Goal: Task Accomplishment & Management: Manage account settings

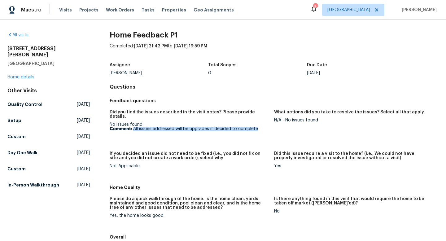
drag, startPoint x: 260, startPoint y: 122, endPoint x: 134, endPoint y: 124, distance: 126.4
click at [134, 127] on p "Comment: All issues addressed will be upgrades if decided to complete" at bounding box center [190, 129] width 160 height 4
copy p "All issues addressed will be upgrades if decided to complete"
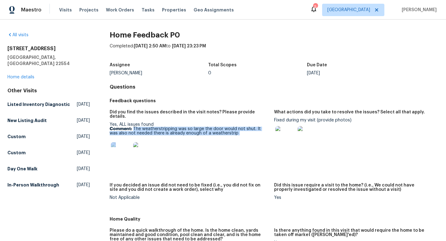
drag, startPoint x: 228, startPoint y: 131, endPoint x: 134, endPoint y: 124, distance: 95.1
click at [134, 124] on div "Yes, ALL issues found Comment: The weatherstripping was so large the door would…" at bounding box center [190, 143] width 160 height 43
copy div "The weatherstripping was so large the door would not shut. It was also not need…"
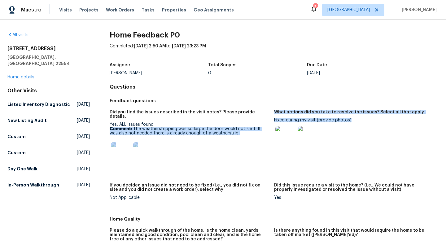
drag, startPoint x: 357, startPoint y: 120, endPoint x: 274, endPoint y: 119, distance: 83.7
click at [274, 119] on div "Did you find the issues described in the visit notes? Please provide details. Y…" at bounding box center [274, 159] width 329 height 107
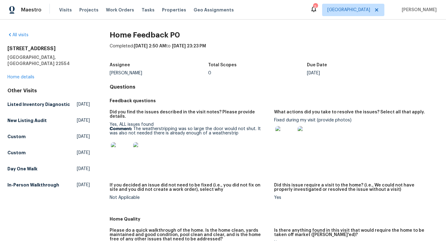
click at [274, 120] on figure "Did you find the issues described in the visit notes? Please provide details. Y…" at bounding box center [192, 143] width 165 height 66
click at [286, 118] on div "What actions did you take to resolve the issues? Select all that apply." at bounding box center [354, 114] width 160 height 8
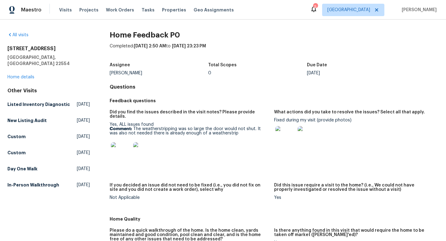
click at [286, 118] on div "What actions did you take to resolve the issues? Select all that apply." at bounding box center [354, 114] width 160 height 8
click at [322, 117] on div "What actions did you take to resolve the issues? Select all that apply." at bounding box center [354, 114] width 160 height 8
drag, startPoint x: 352, startPoint y: 121, endPoint x: 275, endPoint y: 121, distance: 76.8
click at [275, 121] on div "Fixed during my visit (provide photos)" at bounding box center [354, 134] width 160 height 32
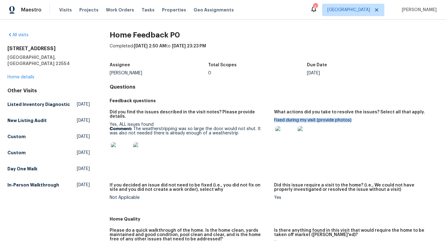
copy div "Fixed during my visit (provide photos)"
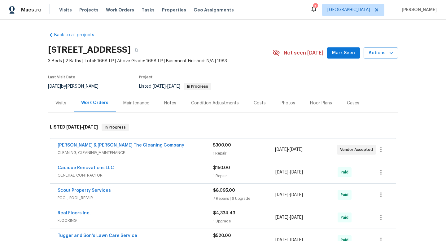
click at [184, 153] on span "CLEANING, CLEANING_MAINTENANCE" at bounding box center [135, 153] width 155 height 6
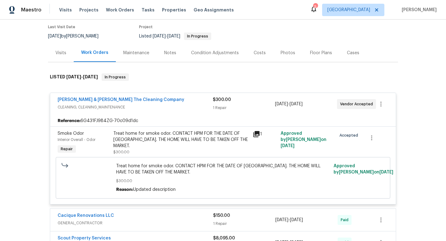
scroll to position [59, 0]
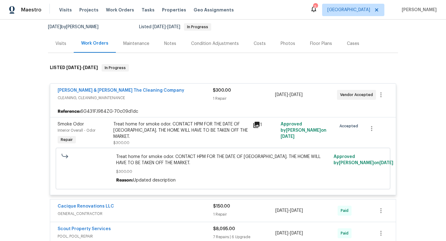
click at [68, 46] on div "Visits" at bounding box center [61, 43] width 26 height 18
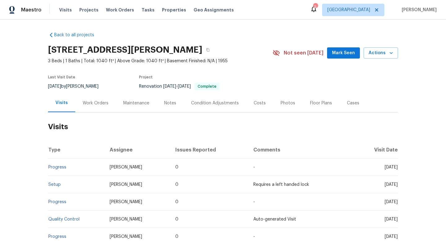
click at [246, 76] on div "Project" at bounding box center [198, 78] width 119 height 7
click at [106, 100] on div "Work Orders" at bounding box center [96, 103] width 26 height 6
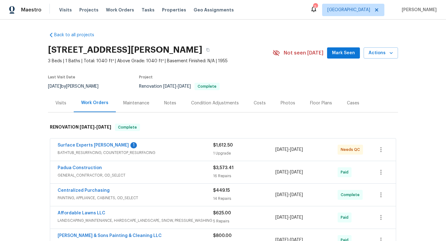
click at [61, 101] on div "Visits" at bounding box center [60, 103] width 11 height 6
